Goal: Task Accomplishment & Management: Manage account settings

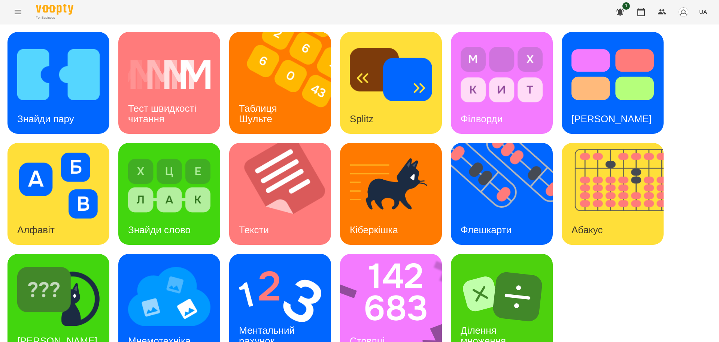
click at [457, 250] on div "Знайди пару Тест швидкості читання Таблиця [PERSON_NAME] Splitz Філворди Тест С…" at bounding box center [359, 194] width 704 height 324
click at [75, 98] on img at bounding box center [58, 75] width 82 height 66
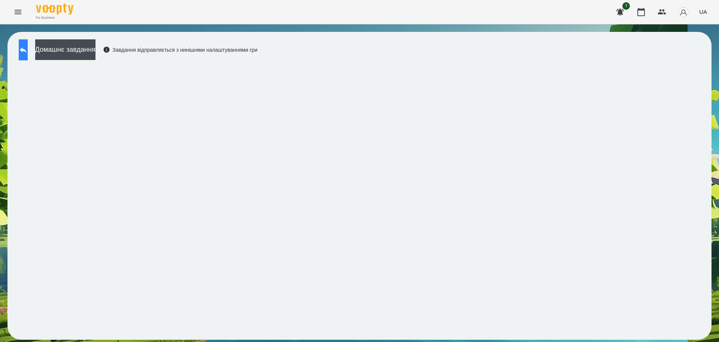
click at [27, 49] on icon at bounding box center [23, 50] width 7 height 6
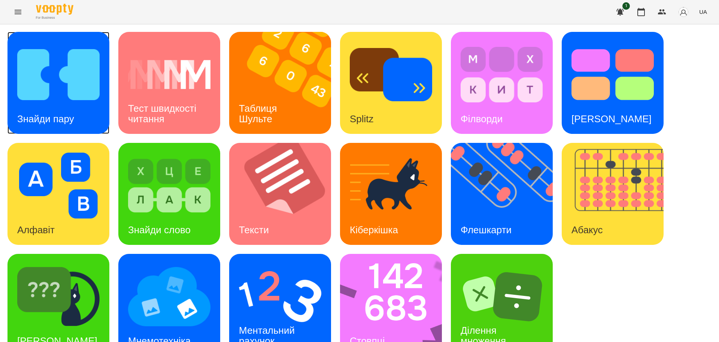
click at [78, 104] on div "Знайди пару" at bounding box center [45, 119] width 76 height 30
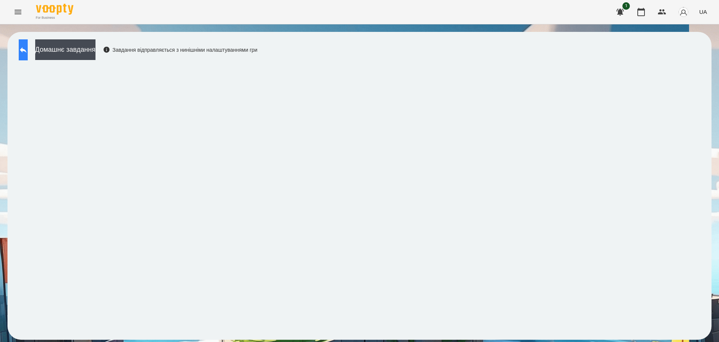
click at [28, 50] on icon at bounding box center [23, 49] width 9 height 9
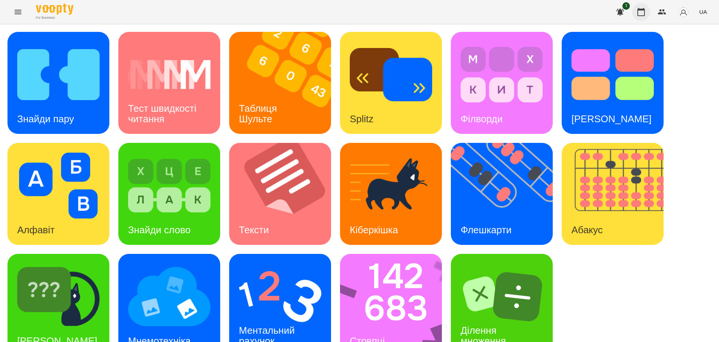
click at [642, 15] on icon "button" at bounding box center [641, 11] width 9 height 9
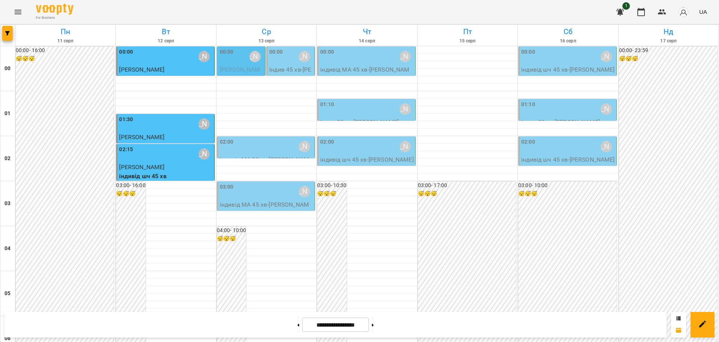
scroll to position [421, 0]
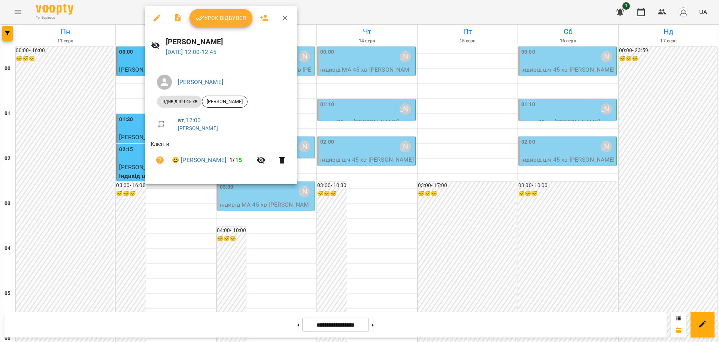
click at [227, 20] on span "Урок відбувся" at bounding box center [221, 17] width 51 height 9
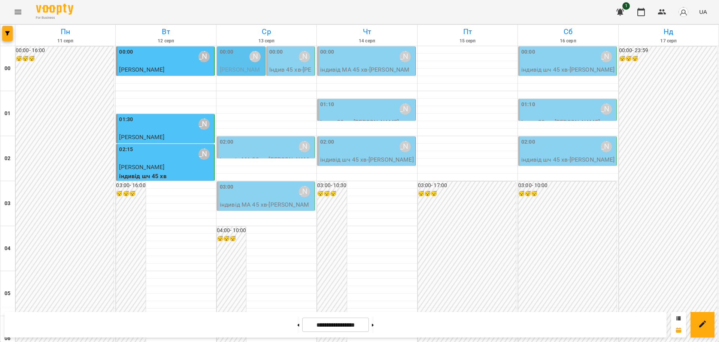
scroll to position [677, 0]
